Goal: Navigation & Orientation: Understand site structure

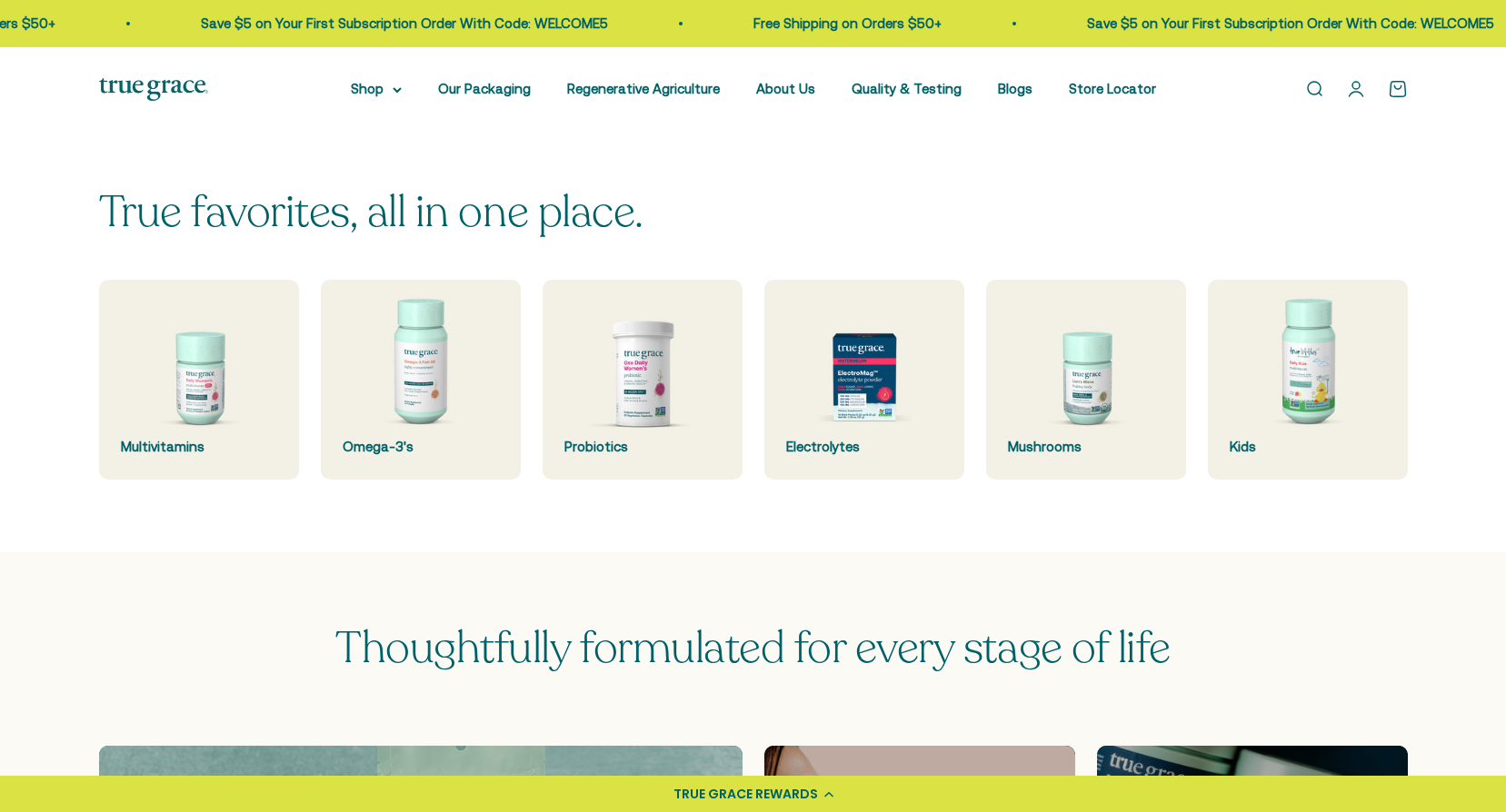
scroll to position [455, 0]
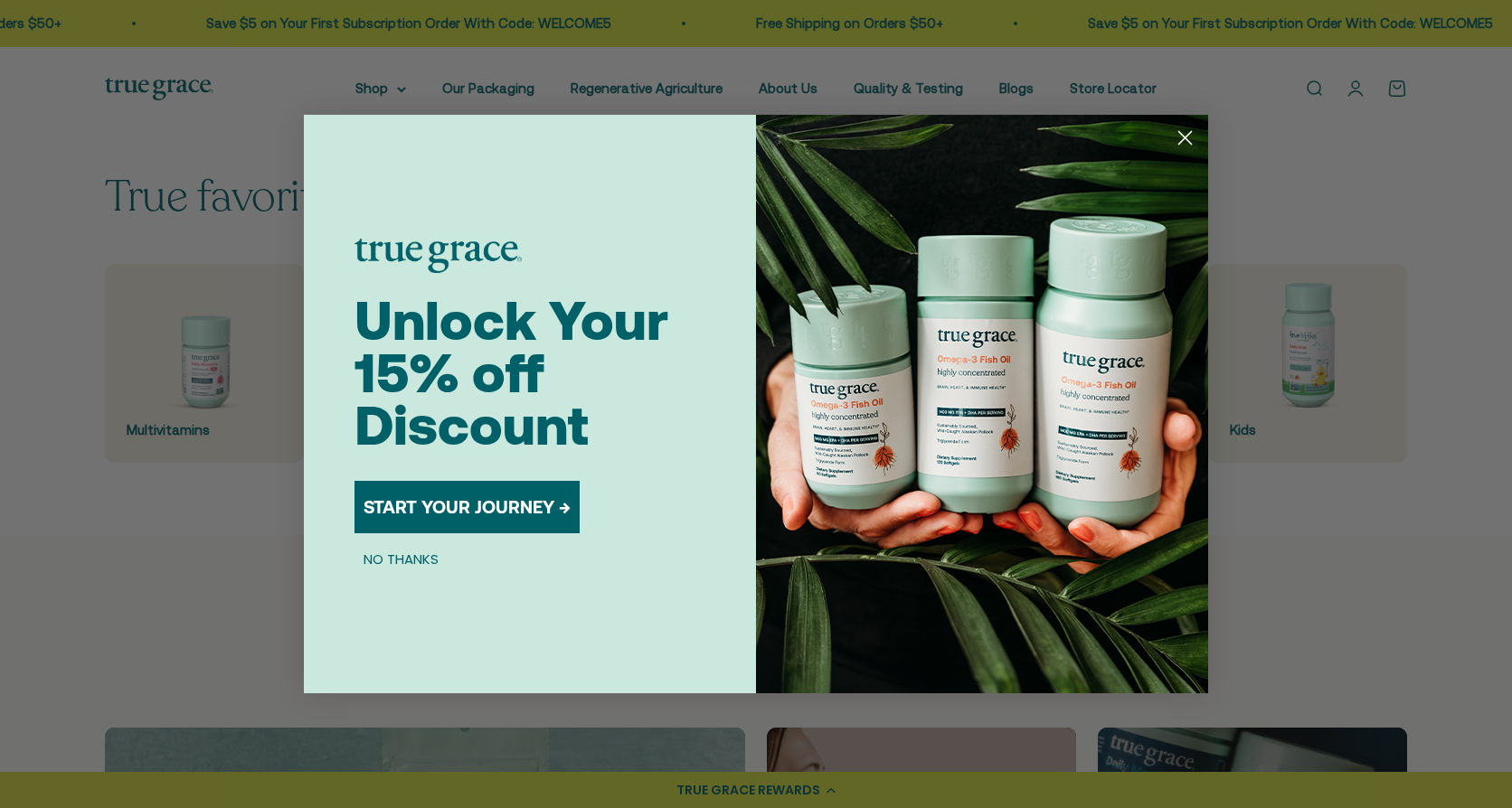
click at [1186, 141] on icon "Close dialog" at bounding box center [1186, 139] width 13 height 13
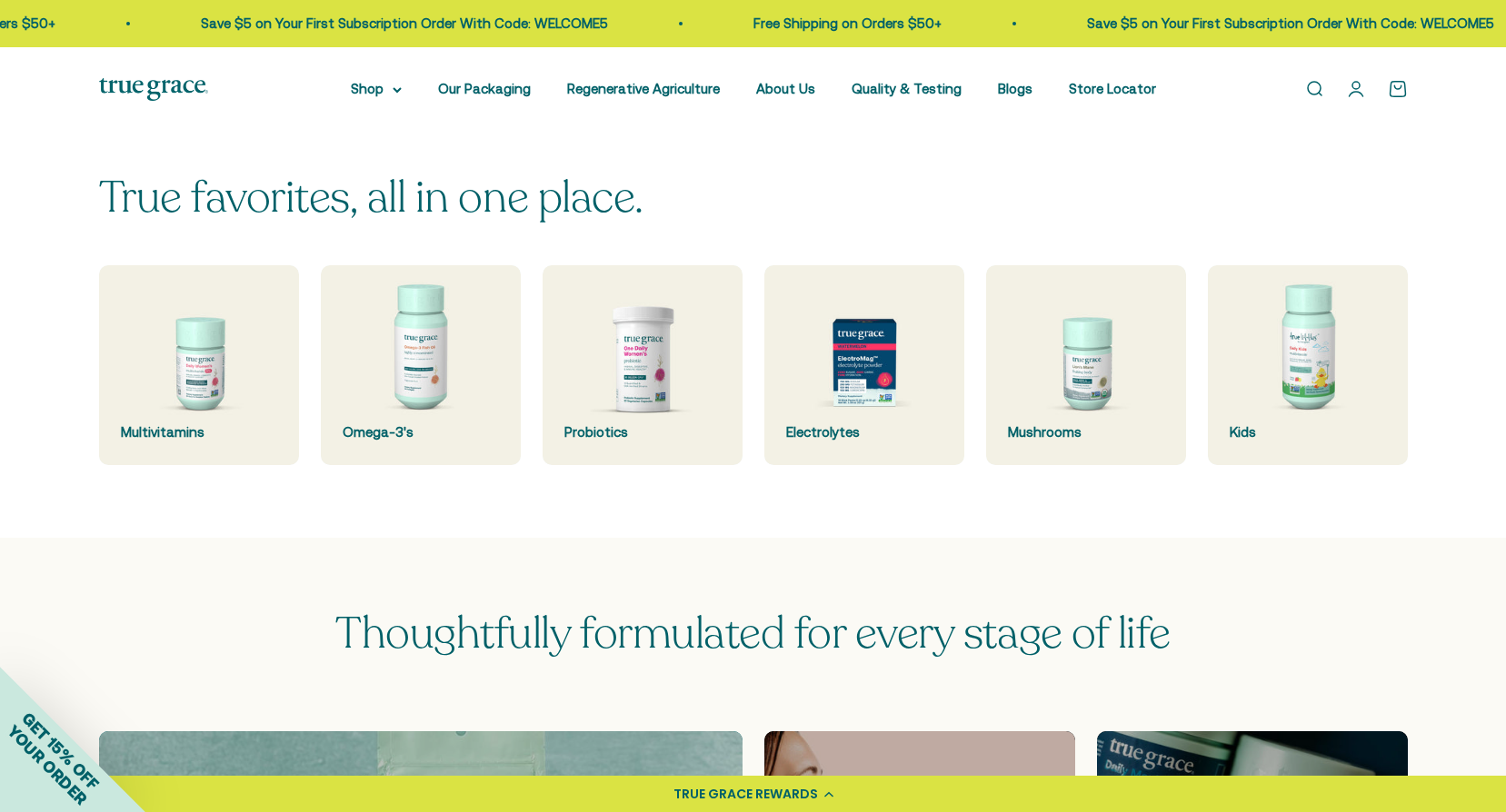
click at [874, 389] on img at bounding box center [865, 366] width 200 height 200
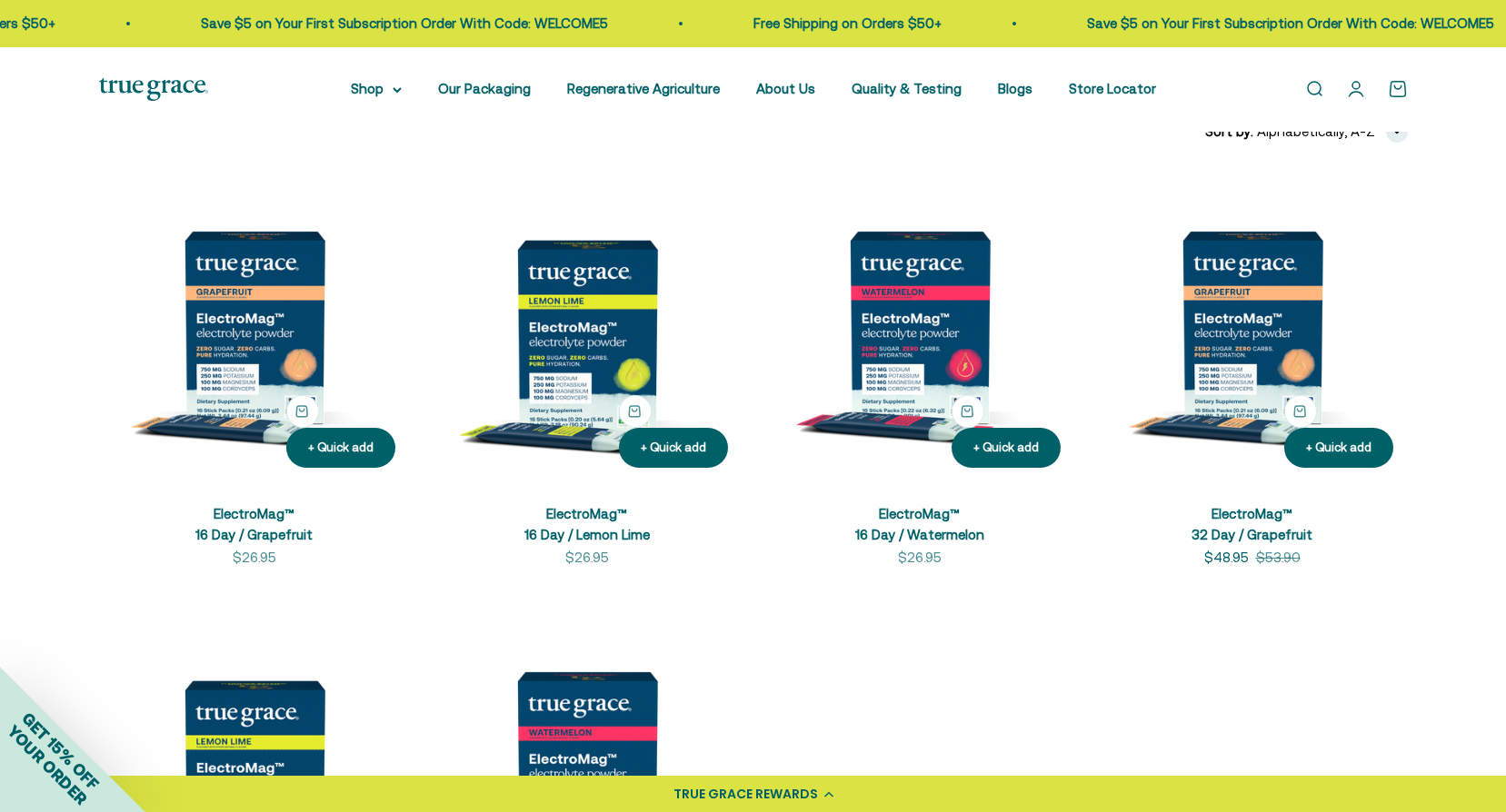
click at [514, 90] on link "Our Packaging" at bounding box center [484, 88] width 93 height 16
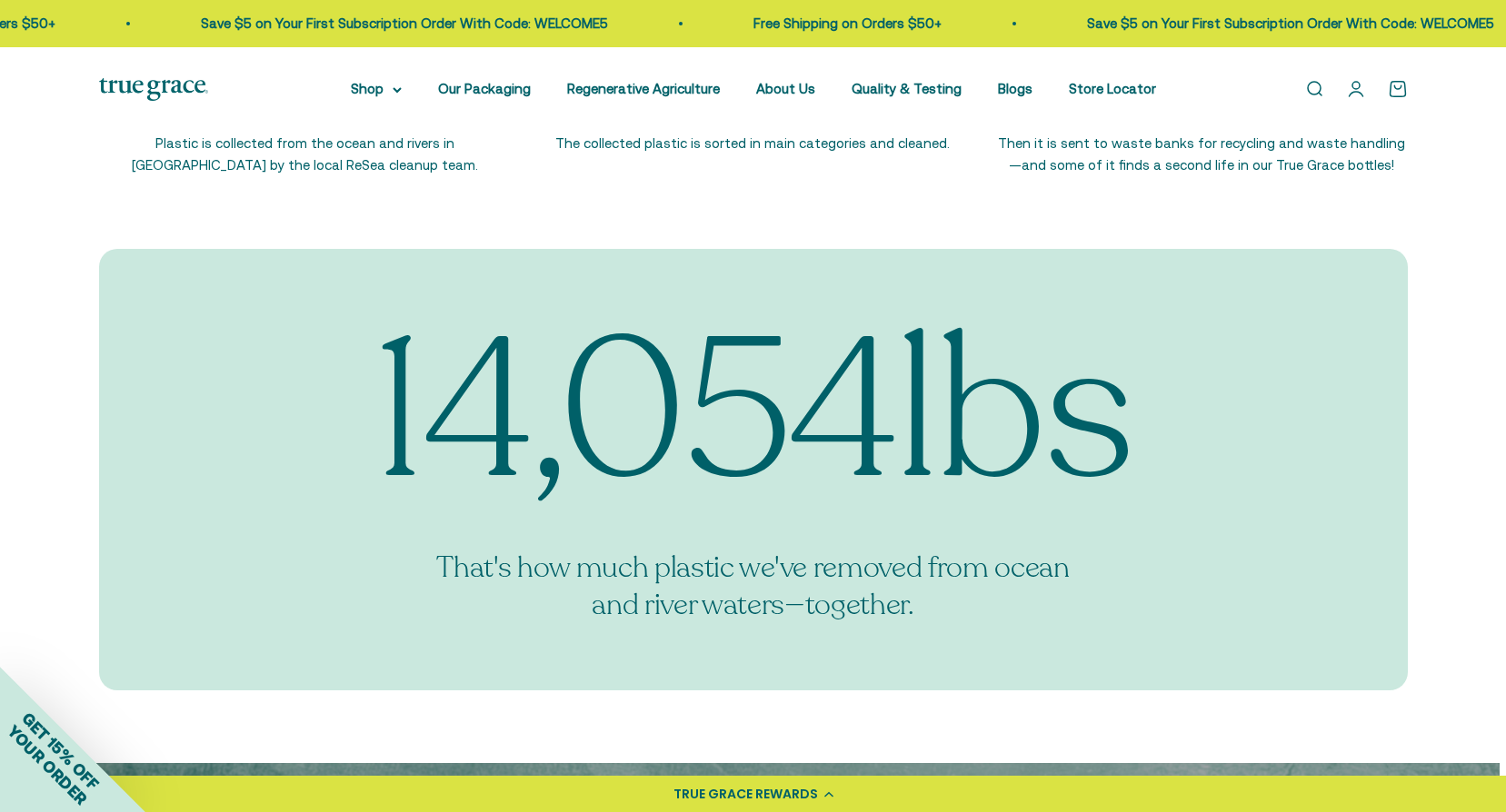
scroll to position [2271, 0]
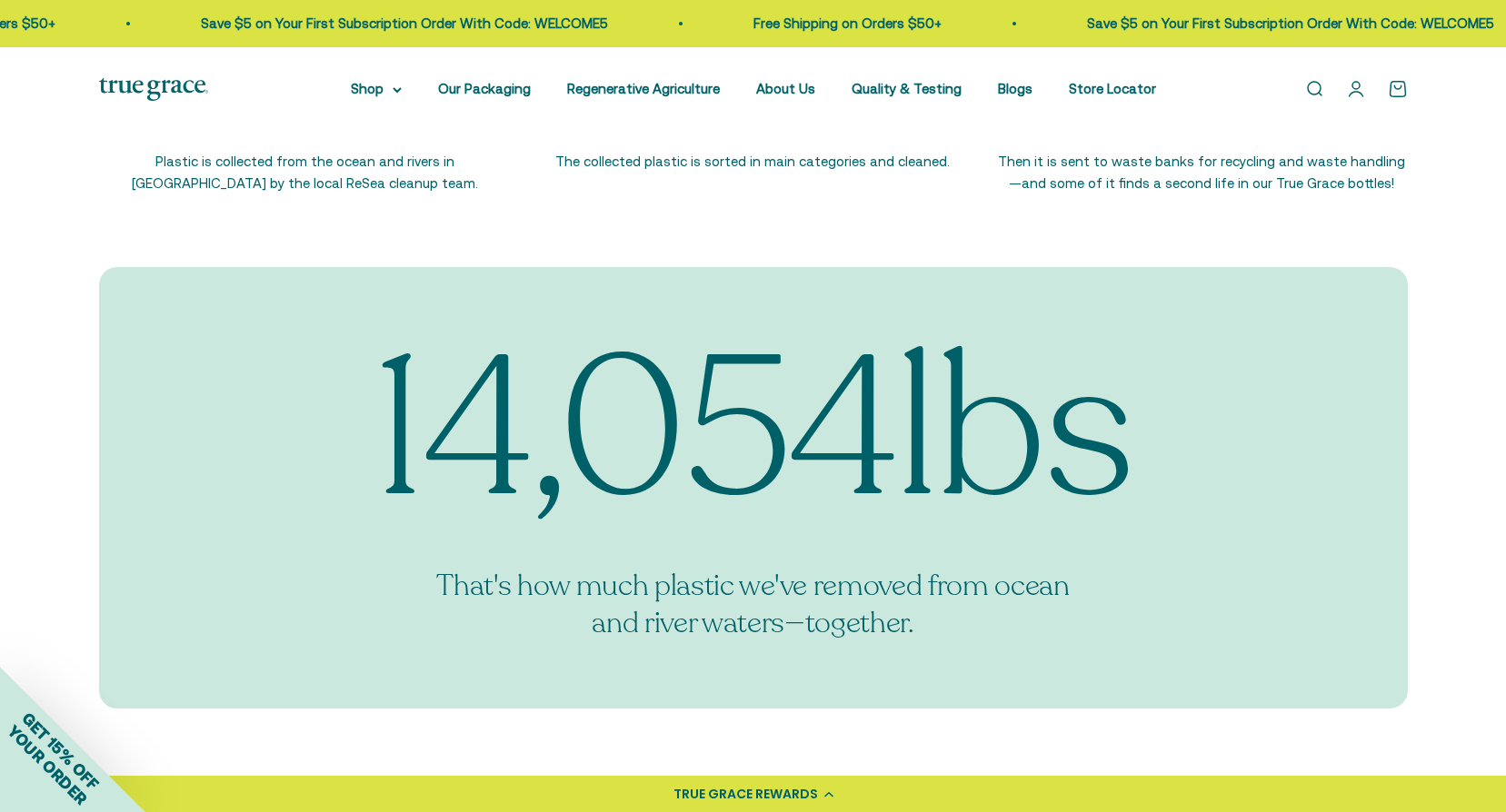
click at [598, 81] on link "Regenerative Agriculture" at bounding box center [643, 88] width 153 height 16
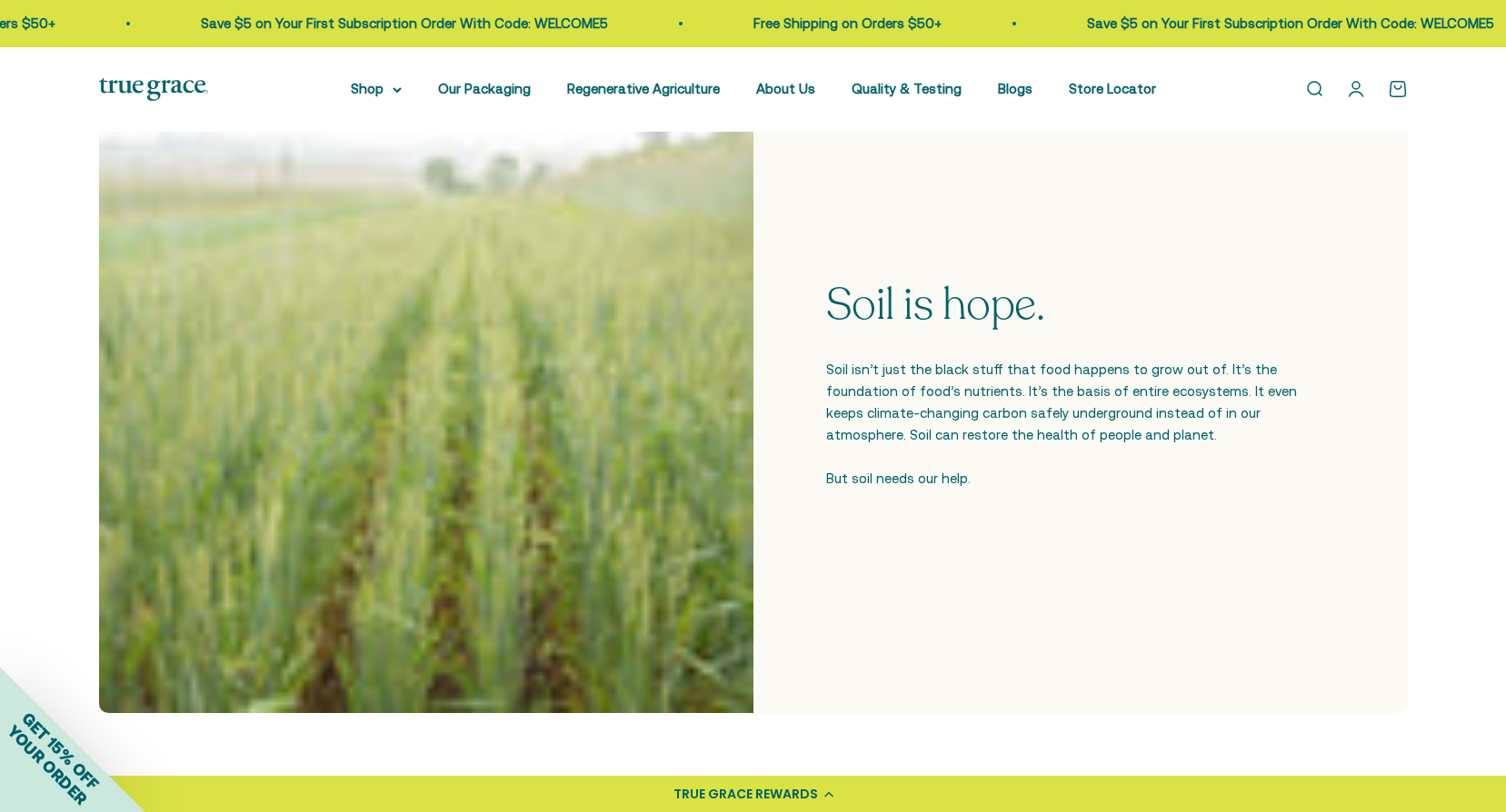
click at [785, 89] on link "About Us" at bounding box center [785, 88] width 59 height 16
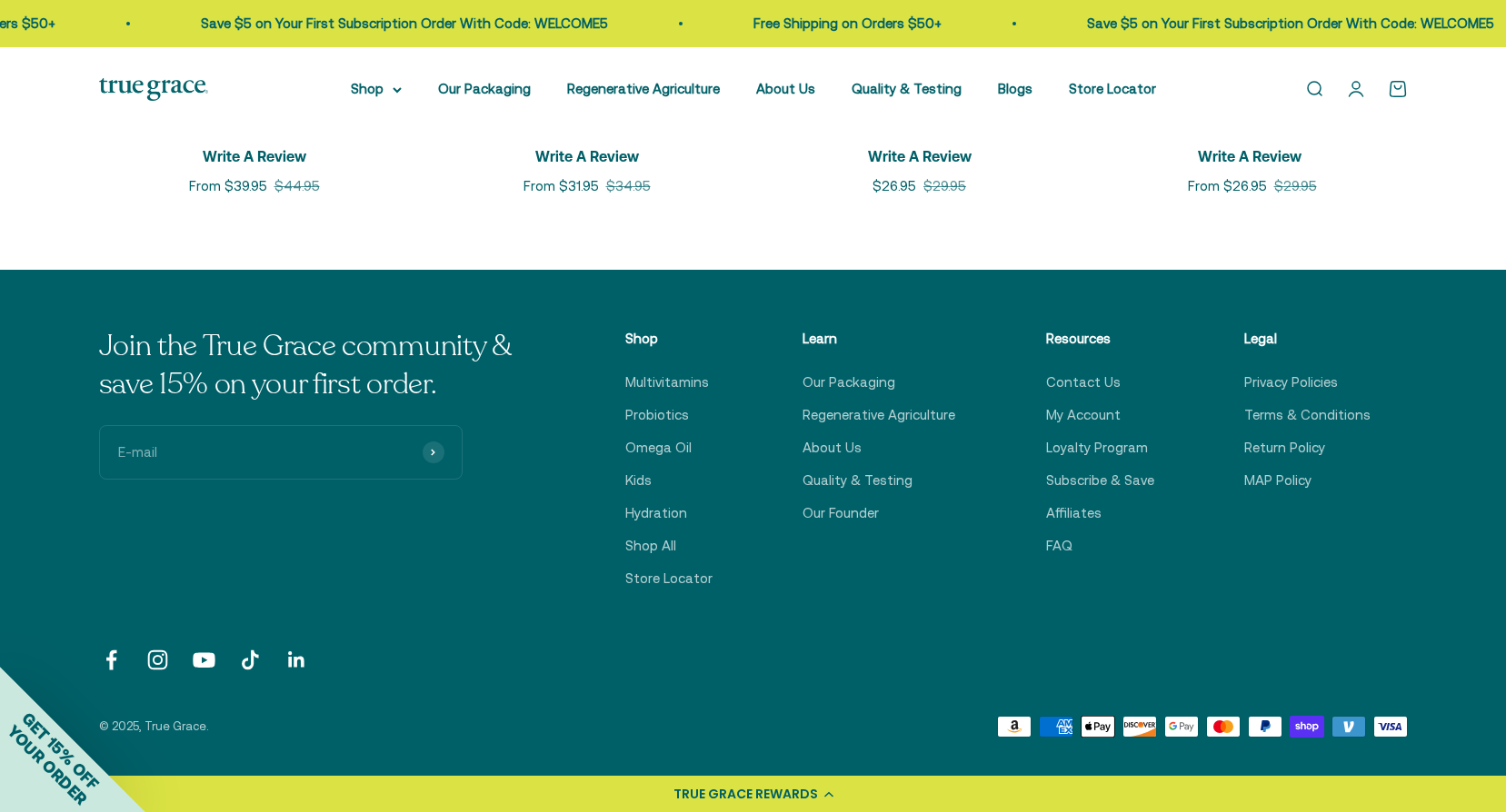
scroll to position [4634, 0]
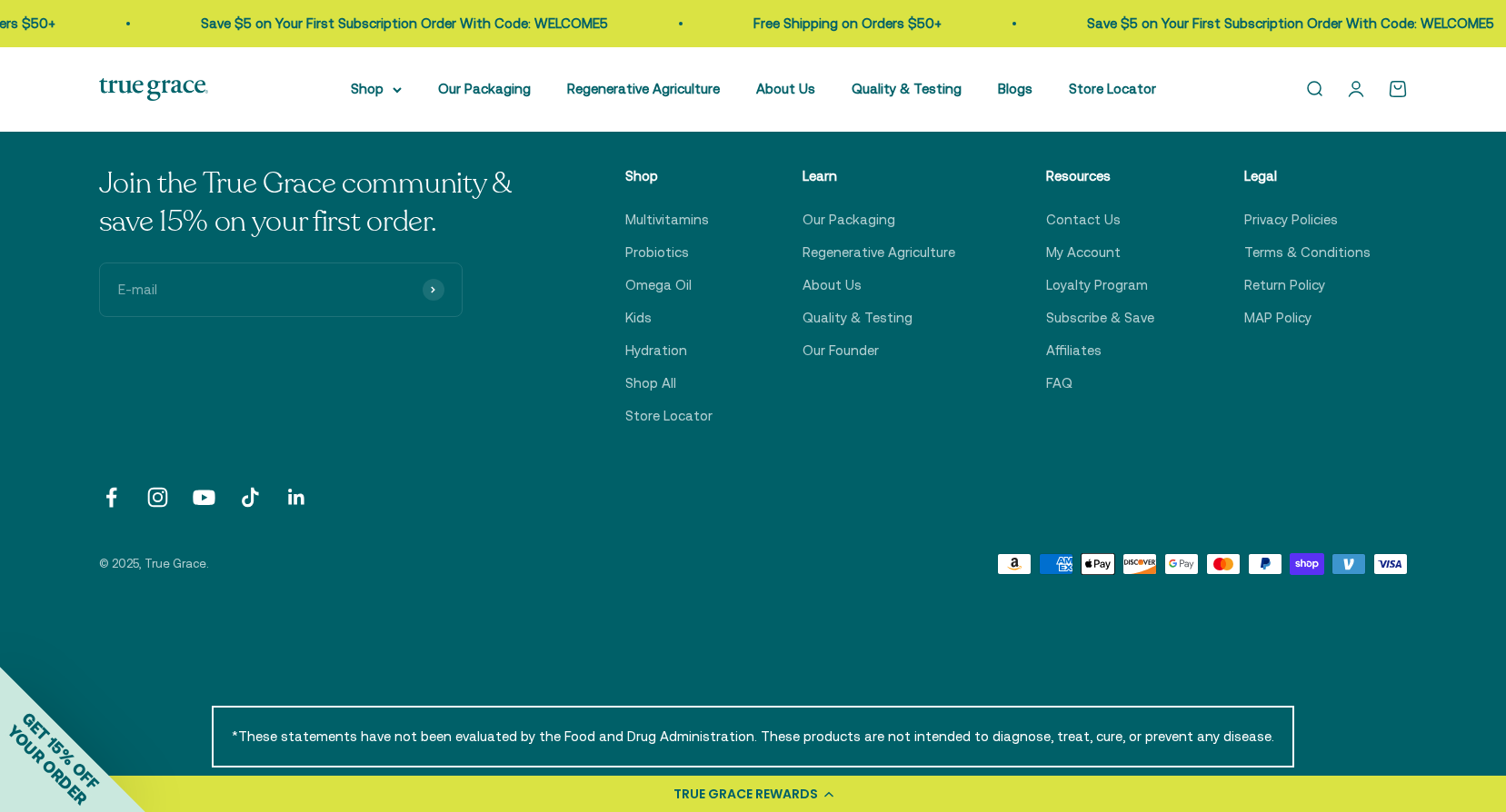
click at [165, 499] on link "Follow on Instagram" at bounding box center [157, 498] width 24 height 24
